Goal: Information Seeking & Learning: Check status

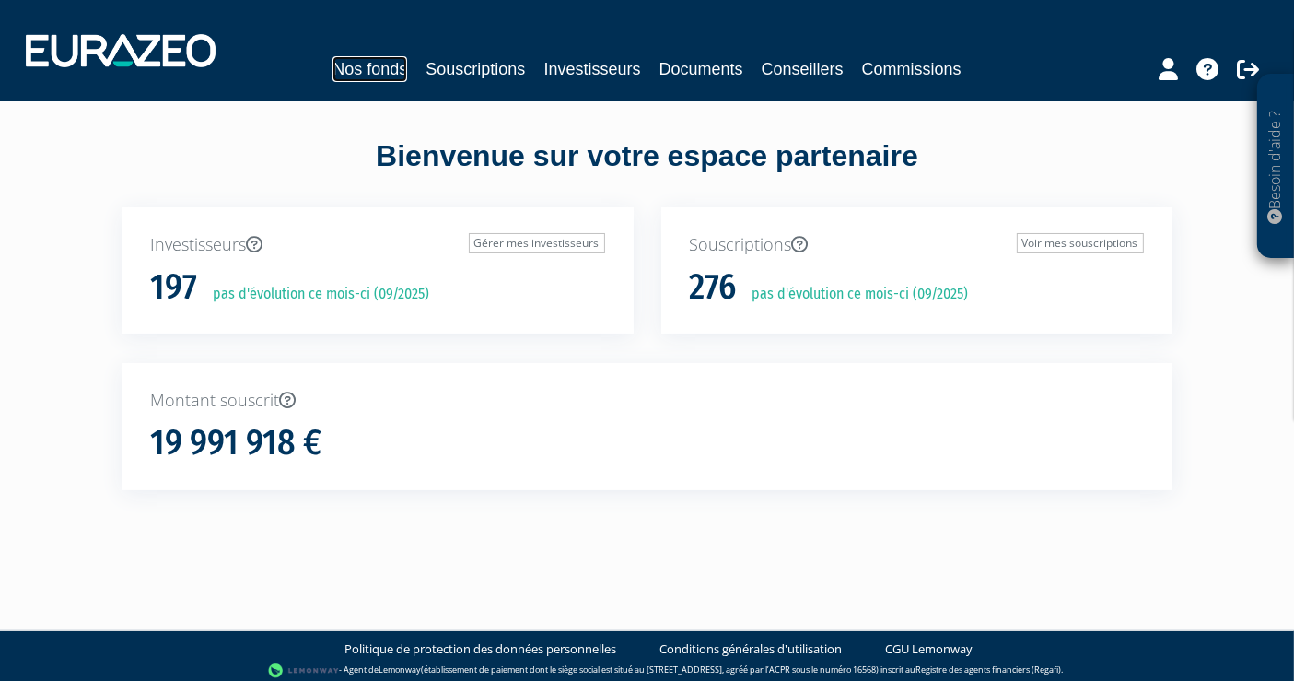
click at [365, 75] on link "Nos fonds" at bounding box center [370, 69] width 75 height 26
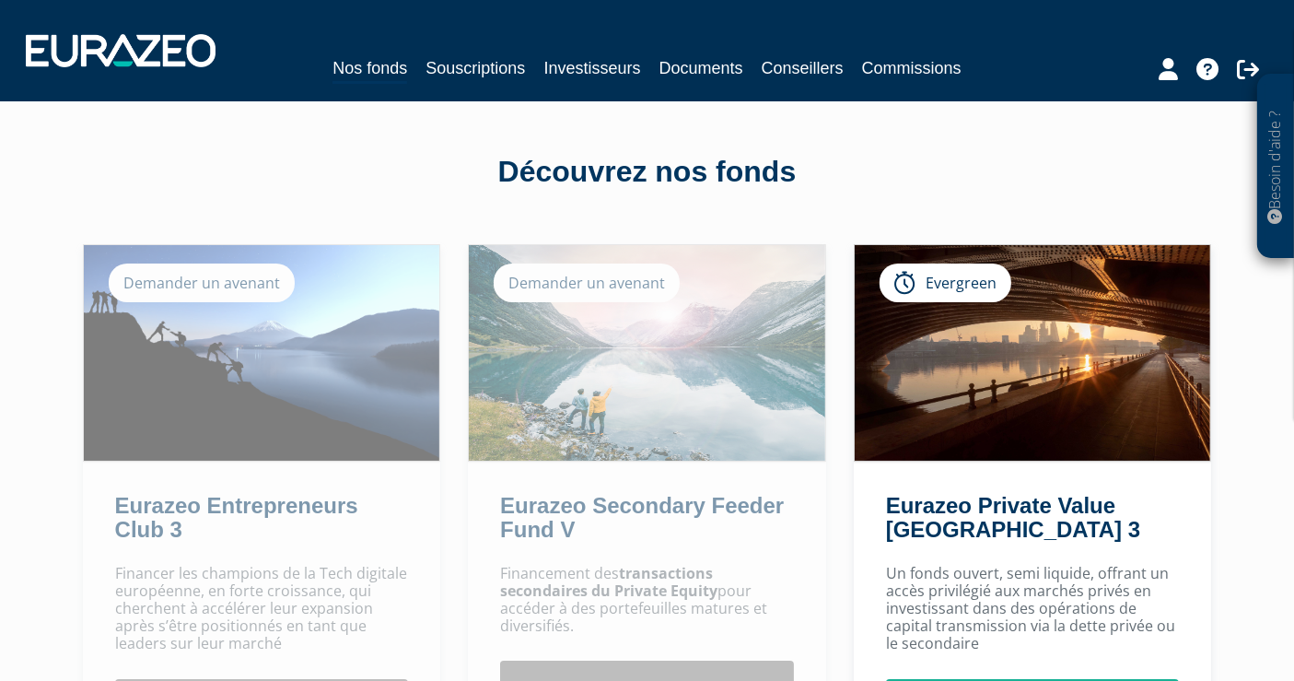
click at [425, 74] on div "Nos fonds Souscriptions Investisseurs Documents Conseillers Commissions" at bounding box center [647, 69] width 846 height 29
click at [499, 71] on link "Souscriptions" at bounding box center [475, 68] width 99 height 26
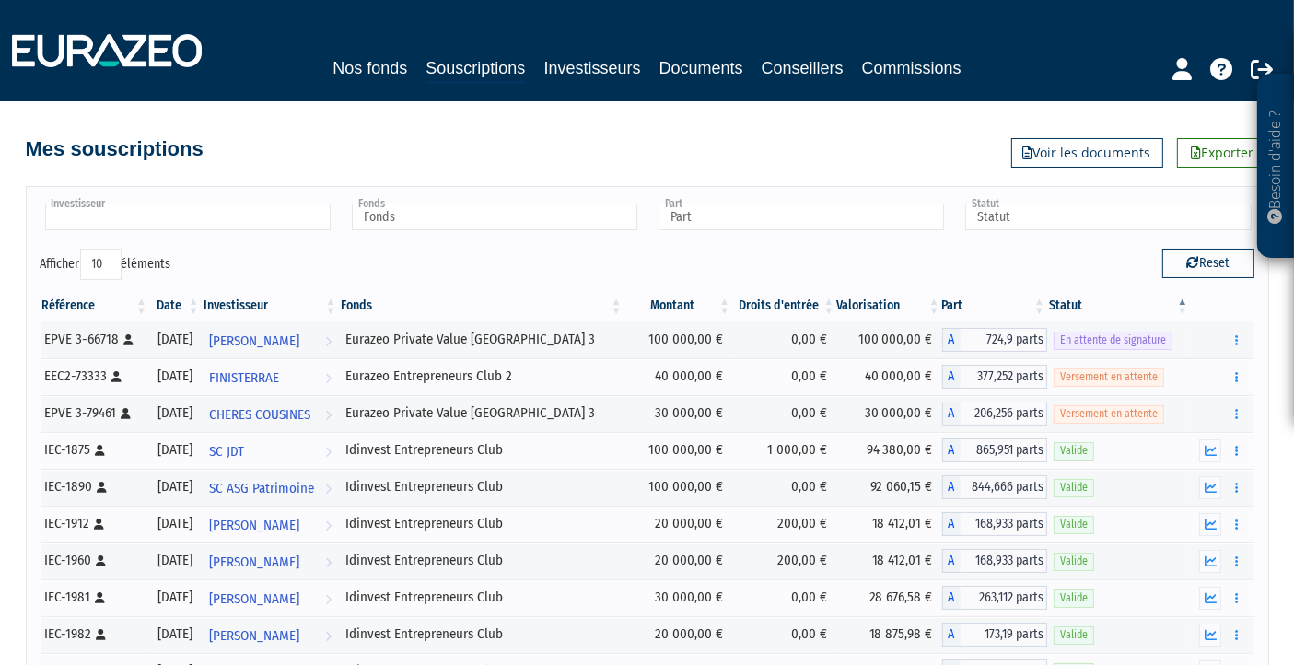
click at [183, 210] on input "text" at bounding box center [188, 217] width 286 height 27
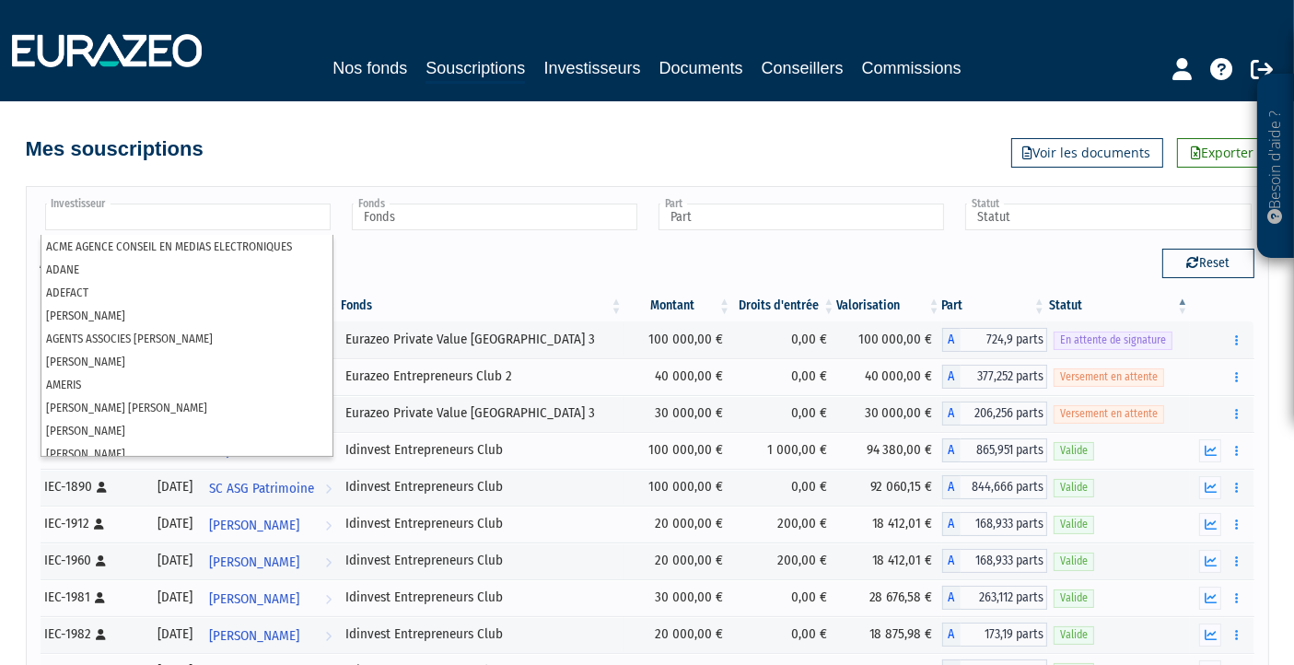
type input "Investisseur"
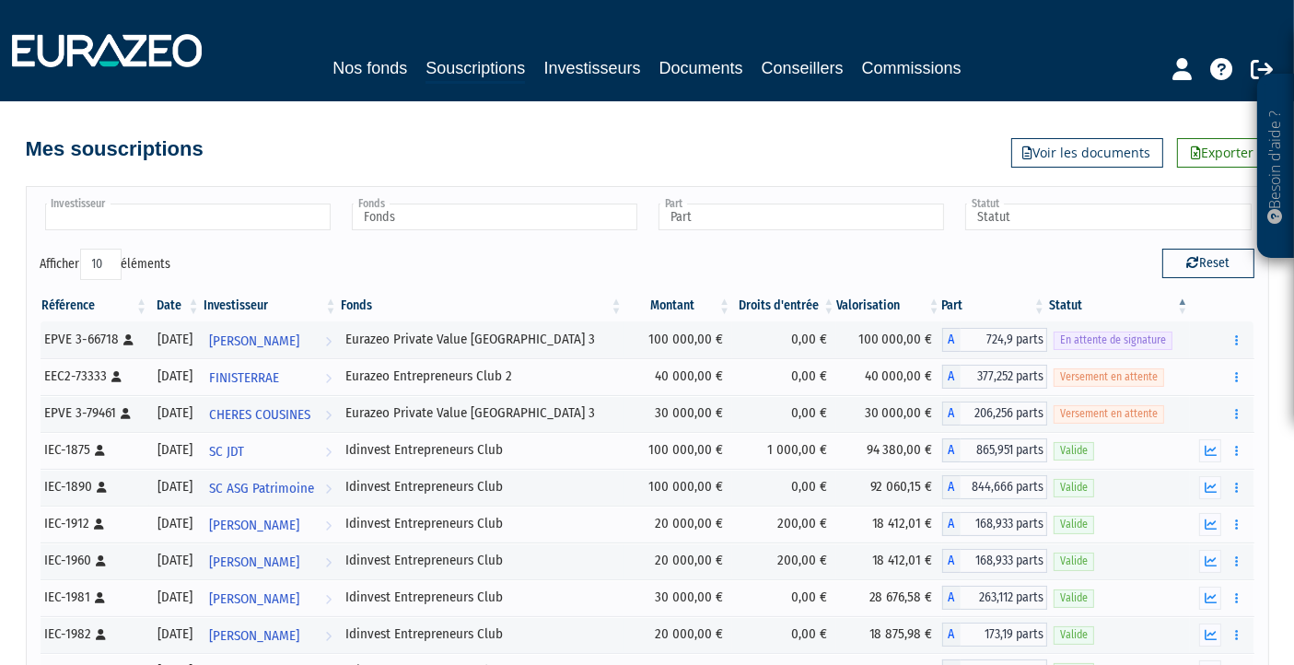
click at [187, 222] on input "text" at bounding box center [188, 217] width 286 height 27
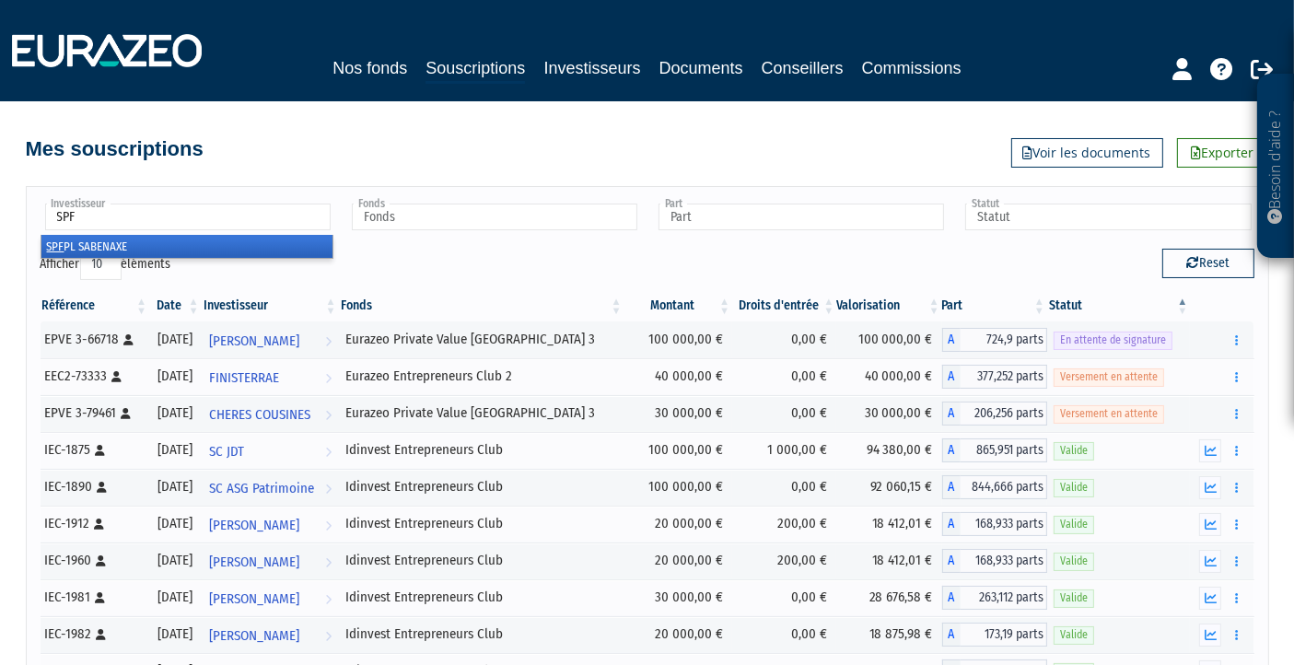
type input "Investisseur"
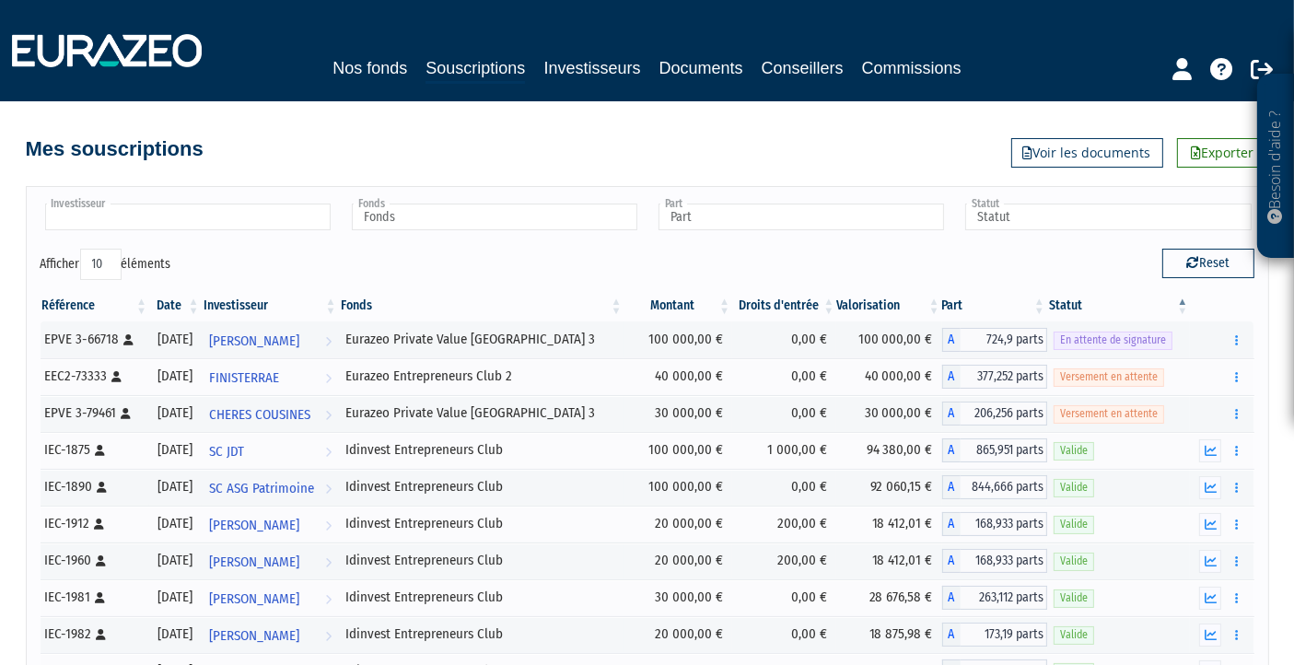
click at [204, 209] on input "text" at bounding box center [188, 217] width 286 height 27
click at [204, 209] on input "SPFD" at bounding box center [188, 217] width 286 height 27
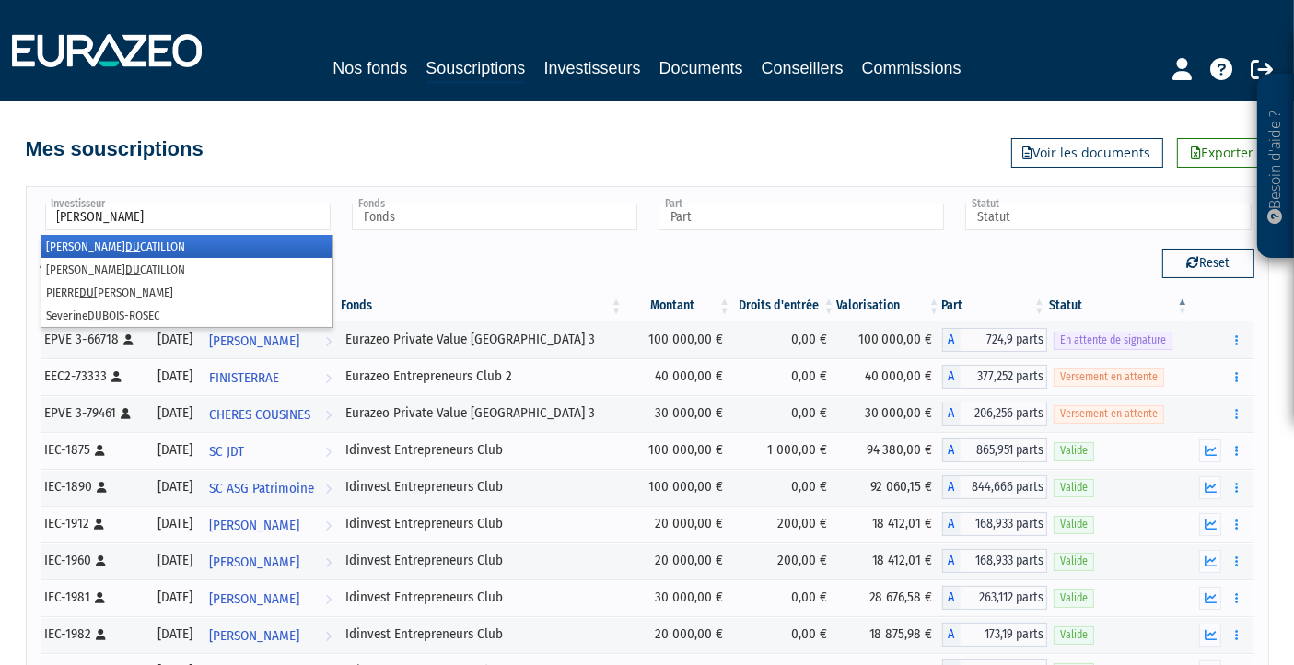
type input "DUCAM"
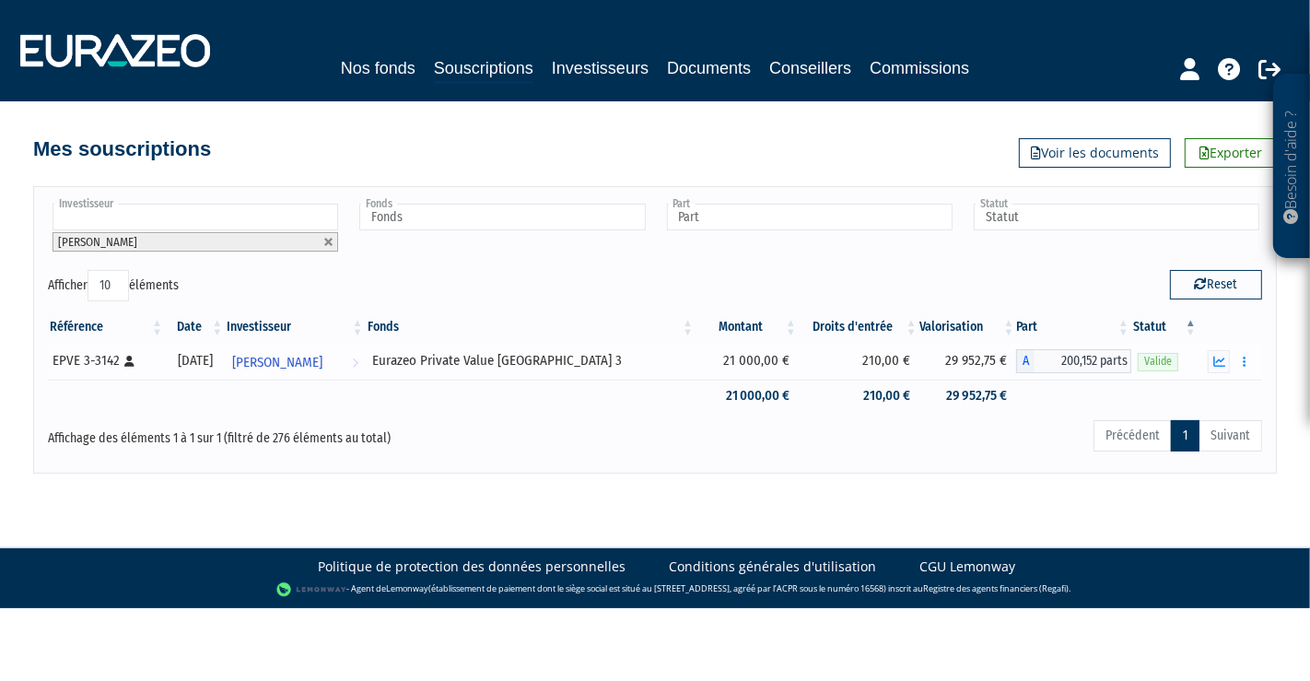
click at [1232, 356] on div at bounding box center [1230, 361] width 51 height 23
click at [1216, 367] on button "button" at bounding box center [1219, 361] width 22 height 23
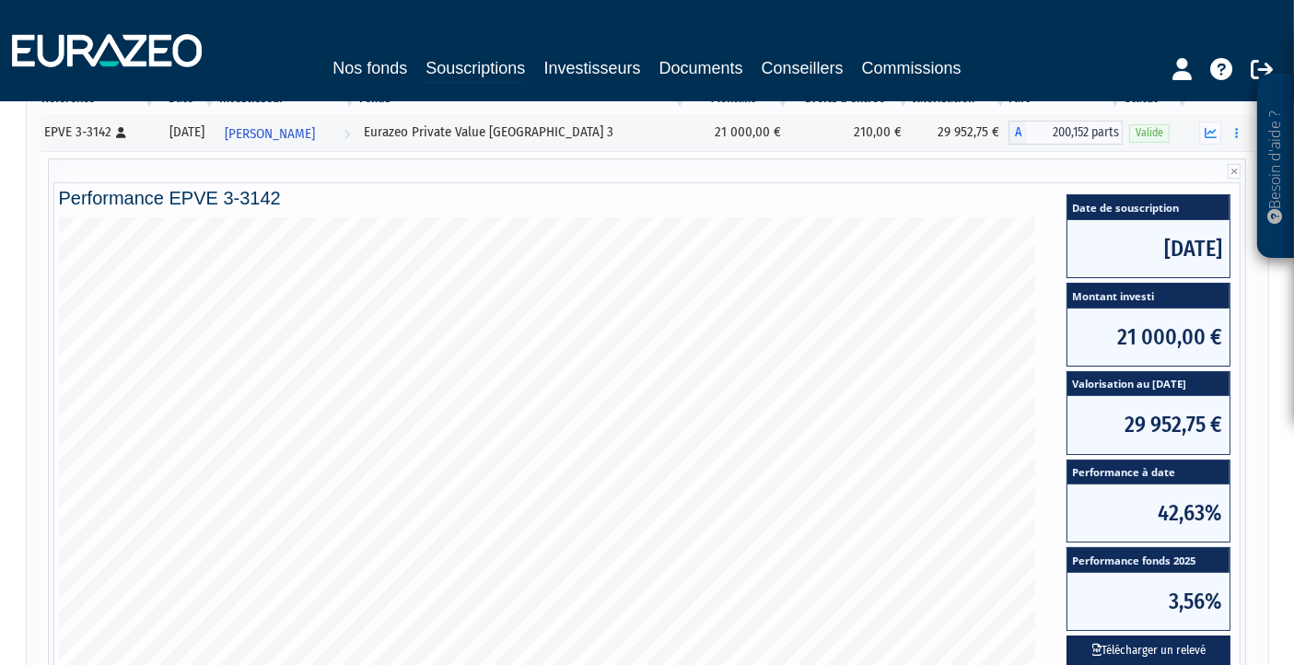
scroll to position [203, 0]
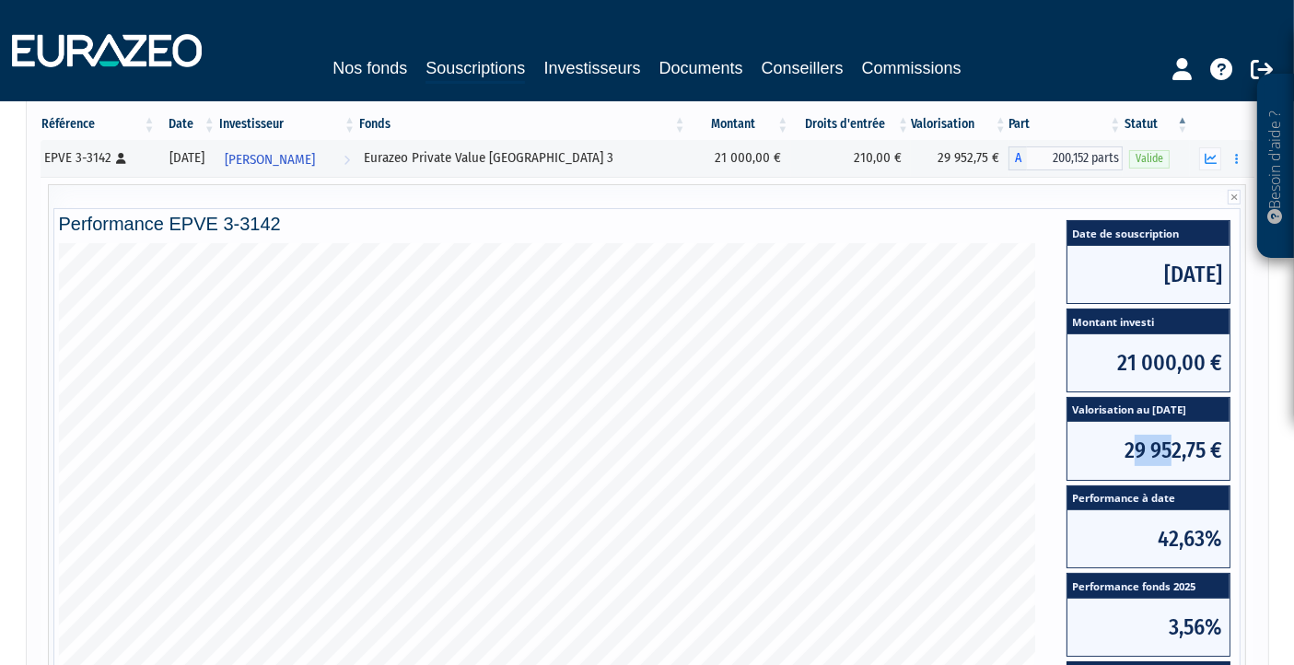
drag, startPoint x: 1139, startPoint y: 444, endPoint x: 1164, endPoint y: 453, distance: 26.5
click at [1170, 453] on span "29 952,75 €" at bounding box center [1149, 450] width 162 height 57
click at [1124, 461] on span "29 952,75 €" at bounding box center [1149, 450] width 162 height 57
drag, startPoint x: 1133, startPoint y: 448, endPoint x: 1203, endPoint y: 448, distance: 70.0
click at [1203, 448] on span "29 952,75 €" at bounding box center [1149, 450] width 162 height 57
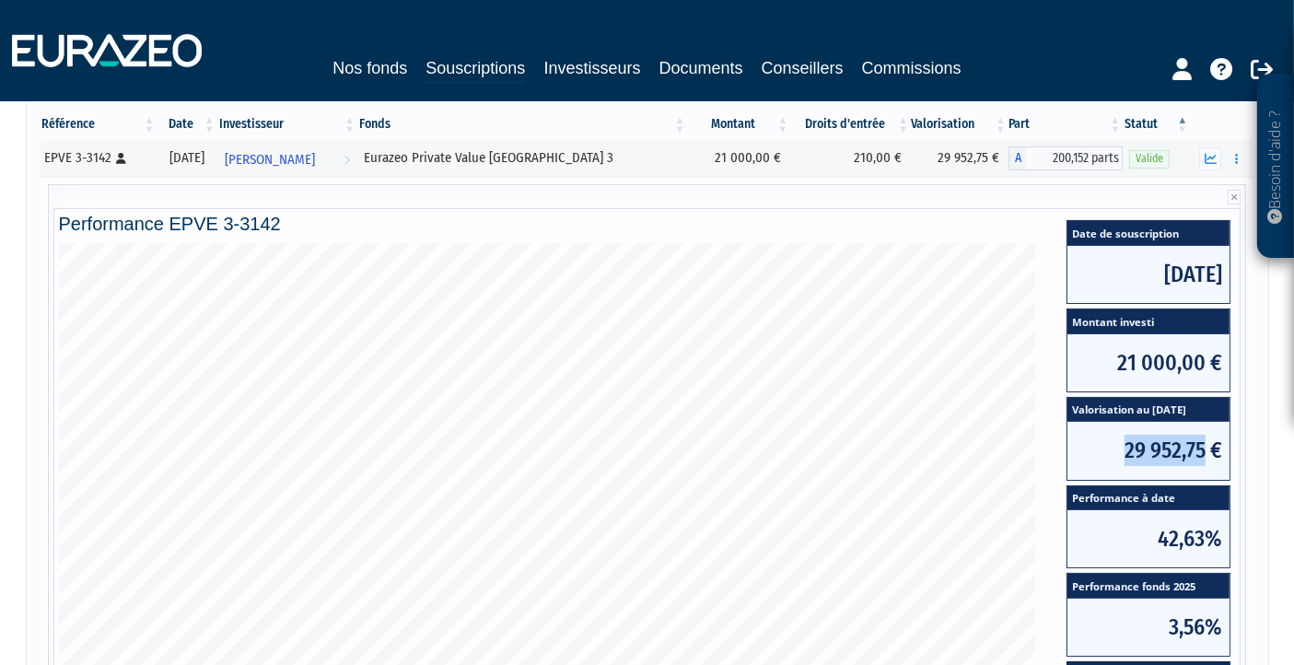
copy span "29 952,75"
